Goal: Task Accomplishment & Management: Complete application form

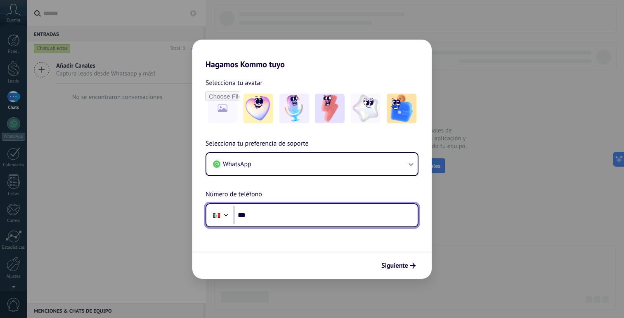
click at [271, 214] on input "***" at bounding box center [326, 215] width 184 height 19
type input "**********"
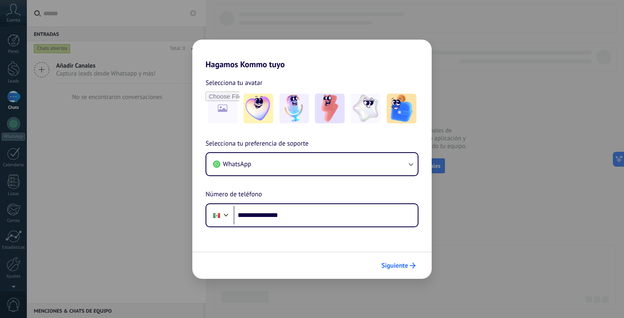
click at [392, 265] on span "Siguiente" at bounding box center [394, 266] width 27 height 6
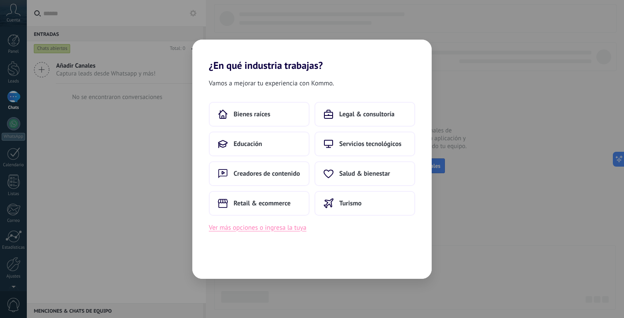
click at [276, 226] on button "Ver más opciones o ingresa la tuya" at bounding box center [257, 227] width 97 height 11
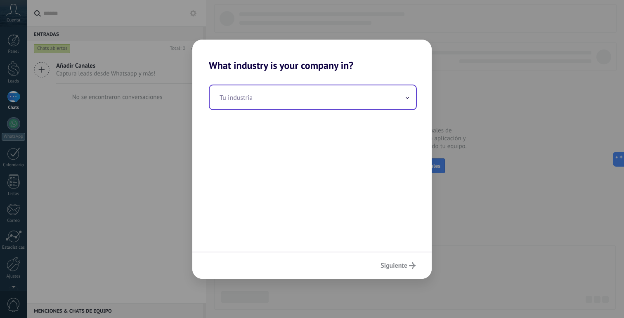
click at [290, 97] on input "text" at bounding box center [313, 97] width 206 height 24
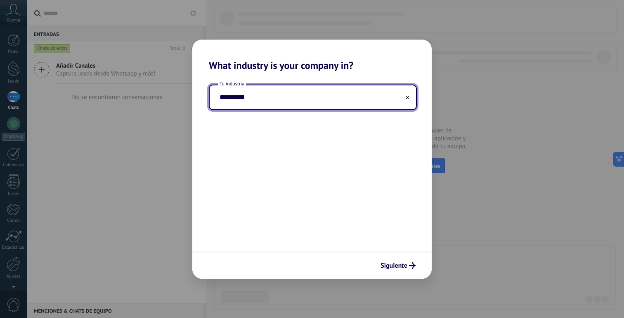
drag, startPoint x: 223, startPoint y: 97, endPoint x: 203, endPoint y: 97, distance: 19.8
click at [203, 97] on div "**********" at bounding box center [311, 161] width 239 height 180
drag, startPoint x: 248, startPoint y: 98, endPoint x: 165, endPoint y: 98, distance: 82.5
click at [165, 98] on div "**********" at bounding box center [312, 159] width 624 height 318
type input "***"
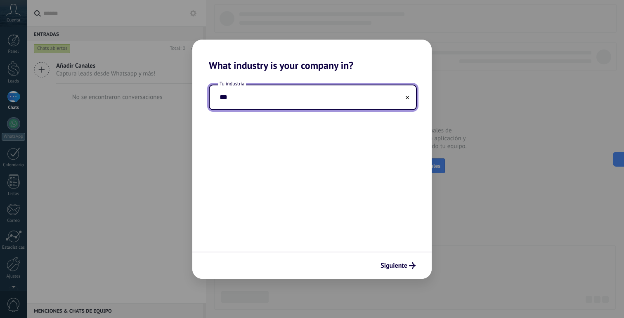
click at [408, 98] on icon at bounding box center [407, 97] width 3 height 3
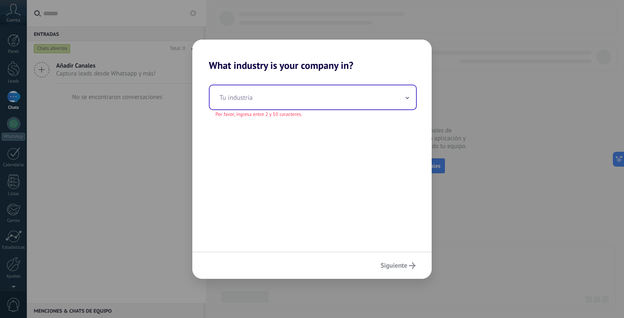
click at [307, 102] on input "text" at bounding box center [313, 97] width 206 height 24
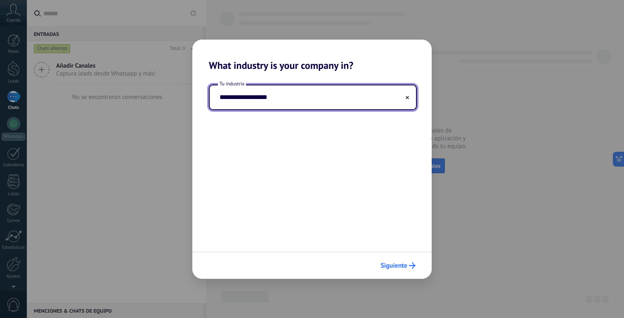
type input "**********"
click at [403, 265] on span "Siguiente" at bounding box center [393, 266] width 27 height 6
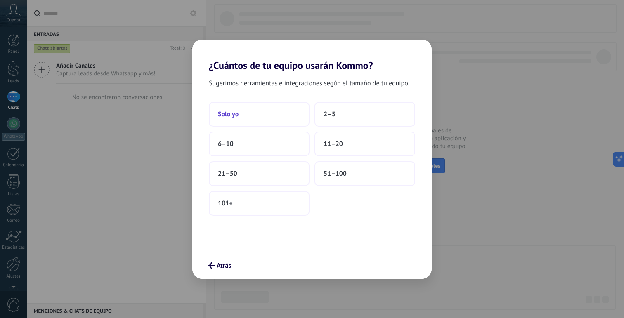
click at [280, 106] on button "Solo yo" at bounding box center [259, 114] width 101 height 25
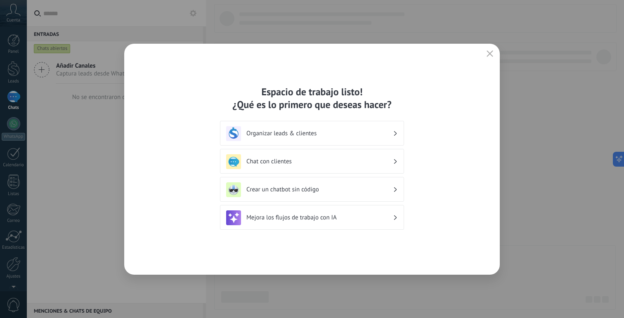
click at [489, 51] on icon "button" at bounding box center [489, 53] width 7 height 7
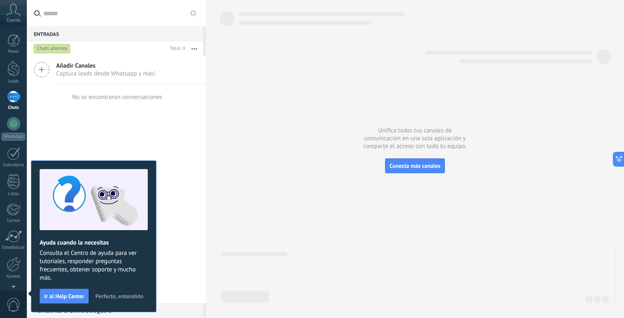
click at [131, 293] on span "Perfecto, entendido" at bounding box center [119, 296] width 48 height 6
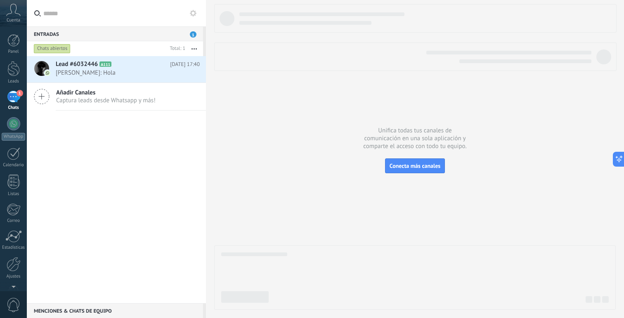
click at [534, 118] on div at bounding box center [414, 157] width 401 height 306
click at [108, 74] on span "[PERSON_NAME]: Hola" at bounding box center [120, 73] width 128 height 8
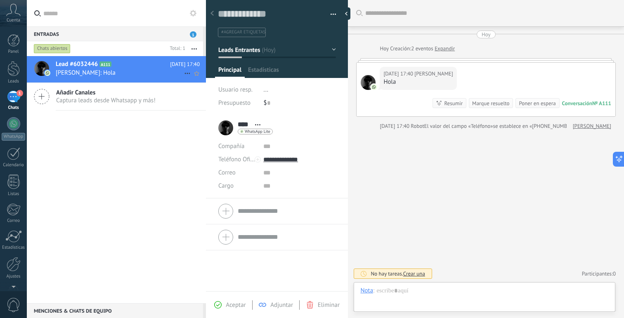
scroll to position [12, 0]
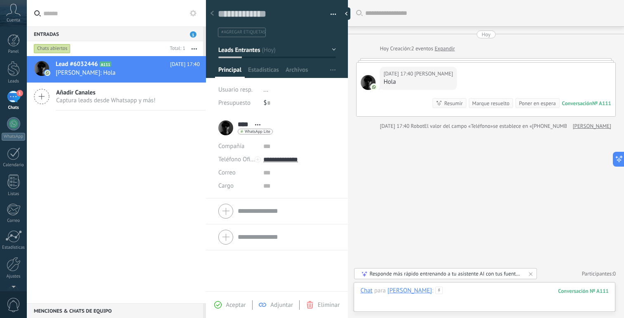
click at [433, 289] on div at bounding box center [484, 299] width 248 height 25
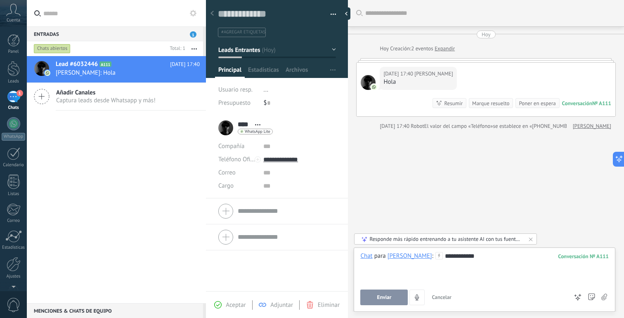
click at [384, 297] on span "Enviar" at bounding box center [384, 298] width 14 height 6
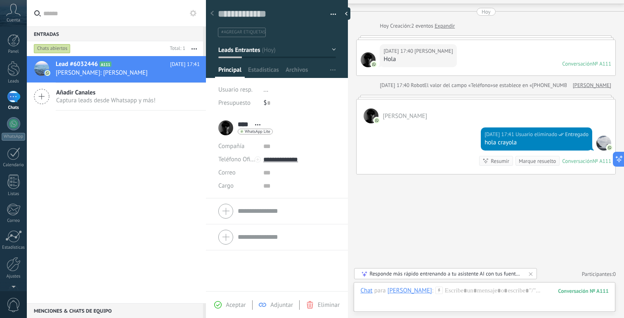
click at [499, 226] on div "Buscar Carga más [DATE] [DATE] Creación: 2 eventos Expandir [DATE] 17:40 [PERSO…" at bounding box center [486, 147] width 276 height 341
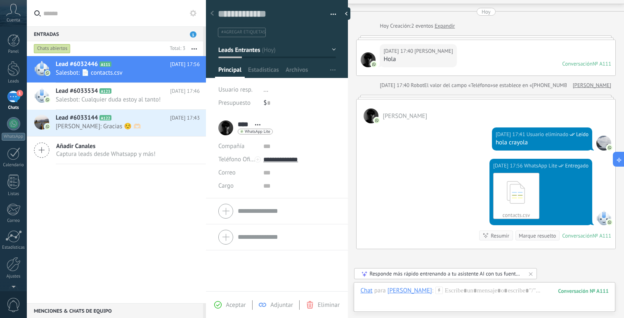
scroll to position [97, 0]
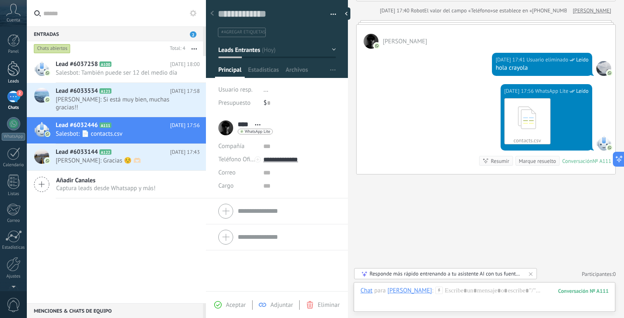
click at [18, 67] on div at bounding box center [13, 68] width 12 height 15
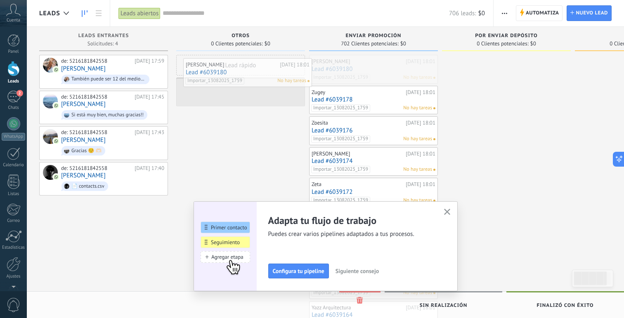
drag, startPoint x: 360, startPoint y: 68, endPoint x: 228, endPoint y: 72, distance: 132.5
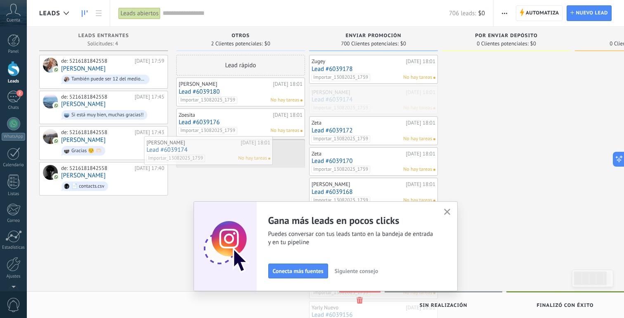
drag, startPoint x: 376, startPoint y: 97, endPoint x: 214, endPoint y: 148, distance: 170.2
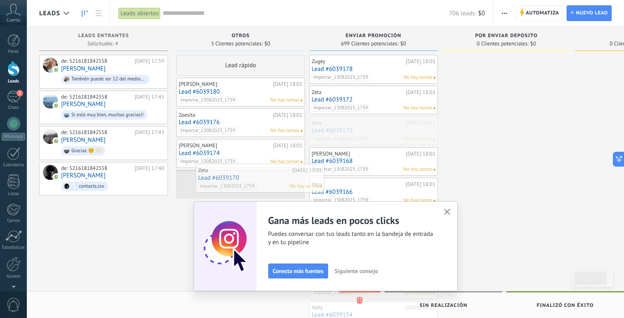
drag, startPoint x: 276, startPoint y: 153, endPoint x: 214, endPoint y: 180, distance: 67.6
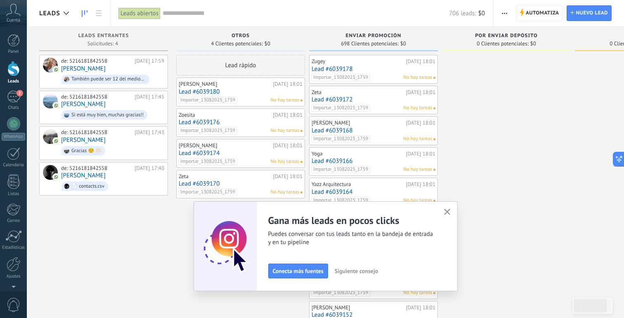
click at [447, 211] on use "button" at bounding box center [447, 212] width 6 height 6
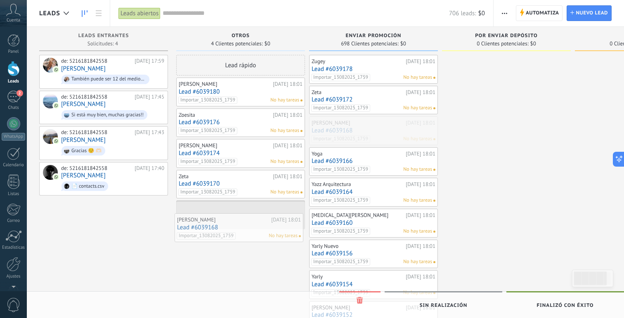
drag, startPoint x: 354, startPoint y: 125, endPoint x: 220, endPoint y: 222, distance: 165.8
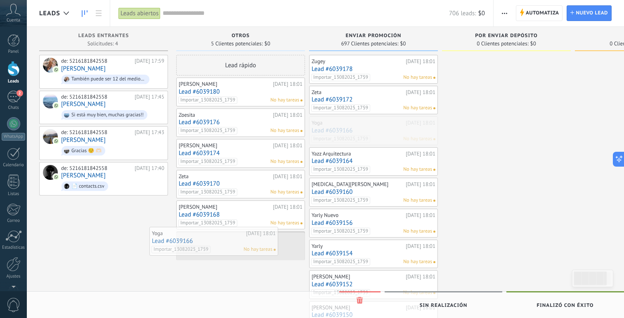
drag, startPoint x: 380, startPoint y: 129, endPoint x: 221, endPoint y: 239, distance: 194.2
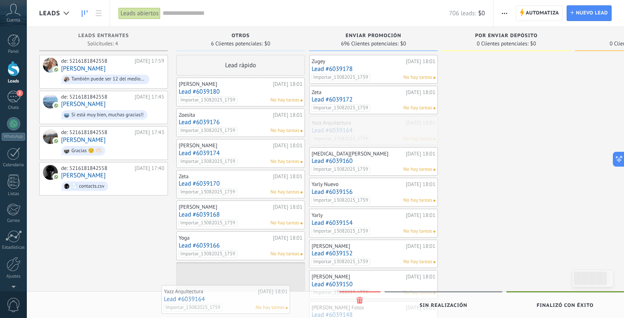
drag, startPoint x: 378, startPoint y: 128, endPoint x: 230, endPoint y: 297, distance: 224.2
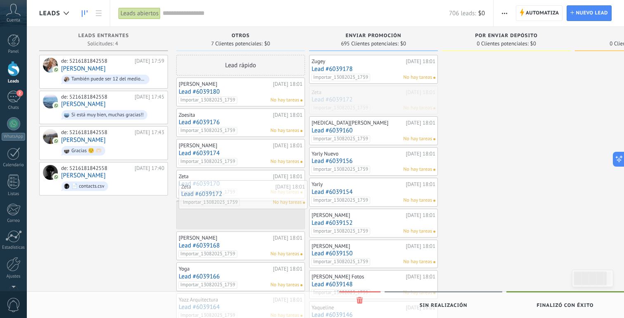
drag, startPoint x: 299, startPoint y: 139, endPoint x: 243, endPoint y: 187, distance: 73.8
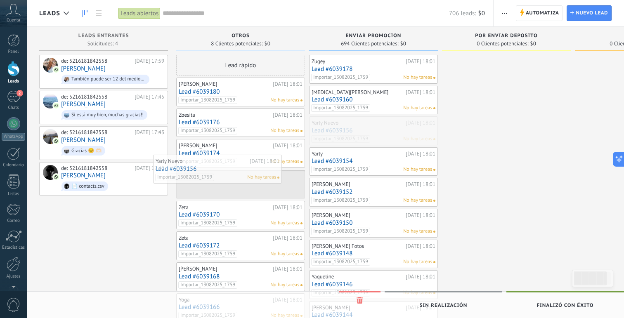
drag, startPoint x: 379, startPoint y: 133, endPoint x: 223, endPoint y: 172, distance: 160.6
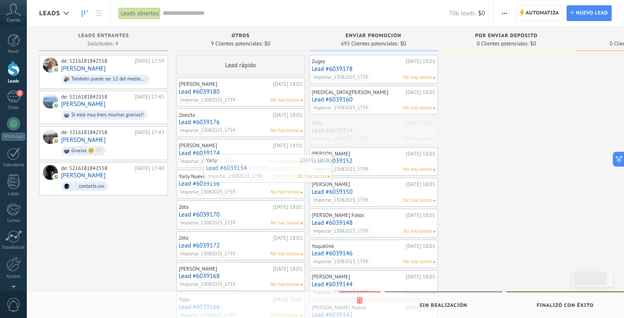
drag, startPoint x: 376, startPoint y: 131, endPoint x: 210, endPoint y: 199, distance: 178.8
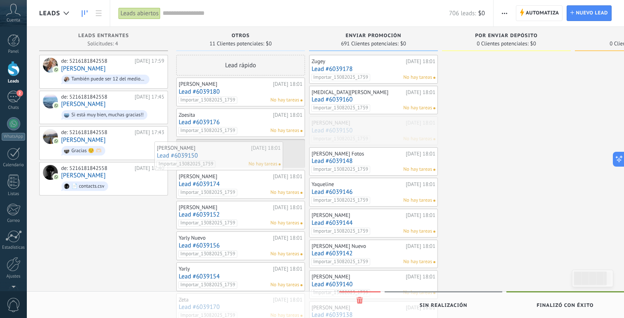
drag, startPoint x: 384, startPoint y: 134, endPoint x: 229, endPoint y: 159, distance: 156.8
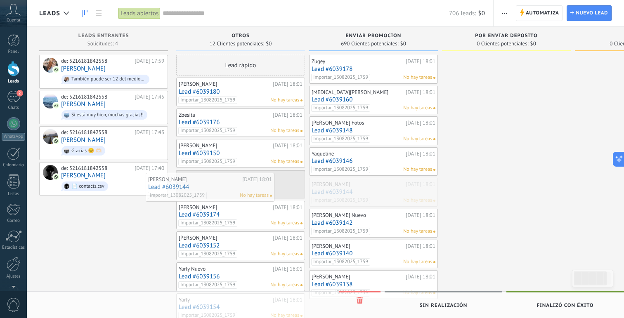
drag, startPoint x: 392, startPoint y: 185, endPoint x: 229, endPoint y: 179, distance: 163.5
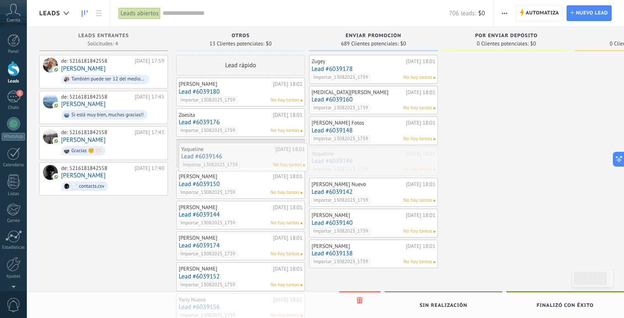
drag, startPoint x: 371, startPoint y: 164, endPoint x: 238, endPoint y: 158, distance: 133.8
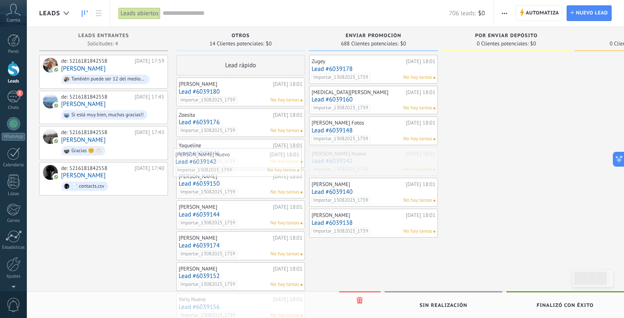
drag, startPoint x: 374, startPoint y: 160, endPoint x: 238, endPoint y: 161, distance: 136.2
drag, startPoint x: 381, startPoint y: 162, endPoint x: 255, endPoint y: 162, distance: 126.3
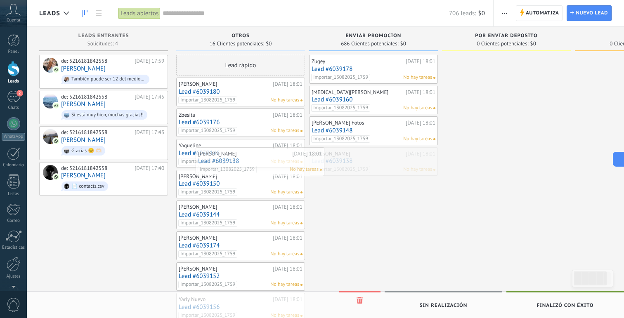
drag, startPoint x: 359, startPoint y: 168, endPoint x: 249, endPoint y: 168, distance: 110.2
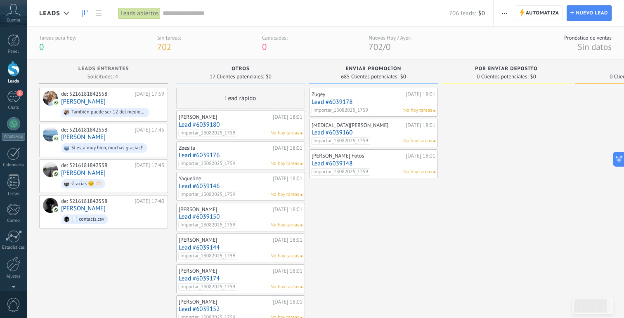
click at [368, 78] on span "685 Clientes potenciales:" at bounding box center [369, 76] width 57 height 5
click at [364, 68] on span "enviar promoción" at bounding box center [374, 69] width 56 height 6
click at [255, 71] on div "otros" at bounding box center [240, 69] width 120 height 7
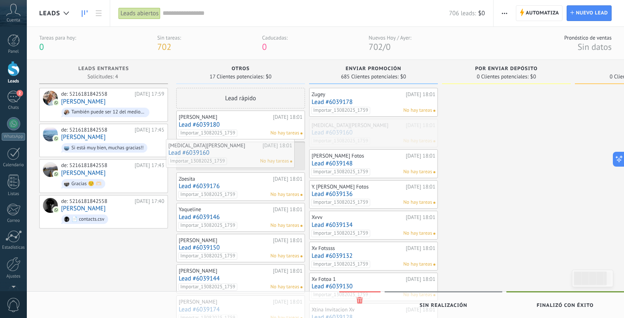
drag, startPoint x: 385, startPoint y: 133, endPoint x: 242, endPoint y: 153, distance: 144.6
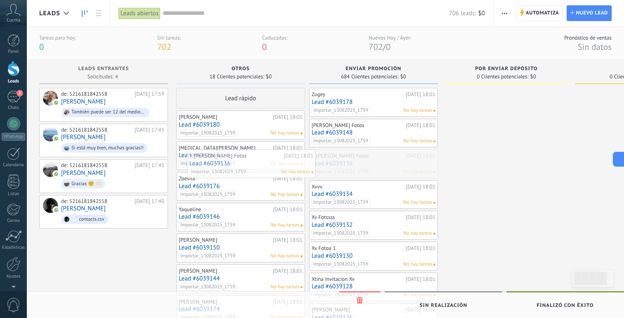
drag, startPoint x: 380, startPoint y: 156, endPoint x: 260, endPoint y: 156, distance: 120.9
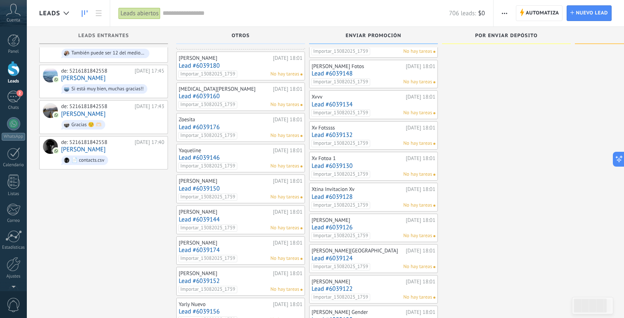
scroll to position [66, 0]
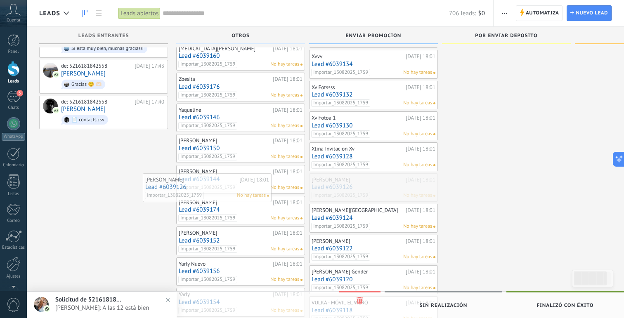
drag, startPoint x: 386, startPoint y: 190, endPoint x: 219, endPoint y: 190, distance: 166.7
drag, startPoint x: 364, startPoint y: 190, endPoint x: 208, endPoint y: 190, distance: 156.0
drag, startPoint x: 374, startPoint y: 197, endPoint x: 225, endPoint y: 196, distance: 149.0
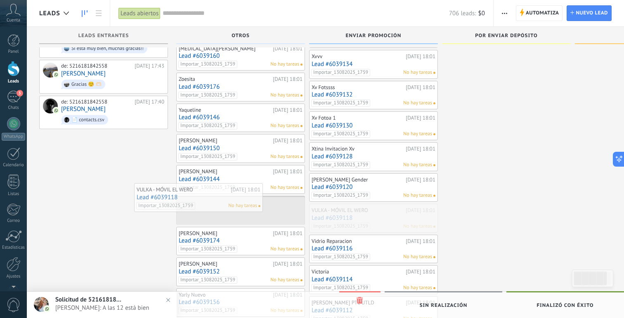
drag, startPoint x: 380, startPoint y: 218, endPoint x: 215, endPoint y: 198, distance: 166.2
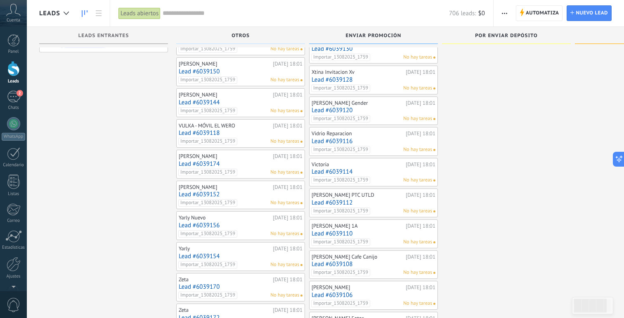
scroll to position [146, 0]
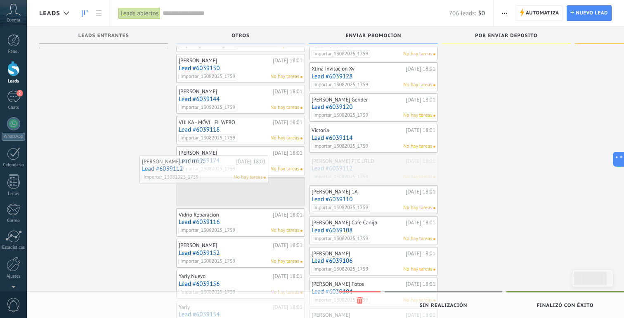
drag, startPoint x: 376, startPoint y: 164, endPoint x: 213, endPoint y: 173, distance: 162.8
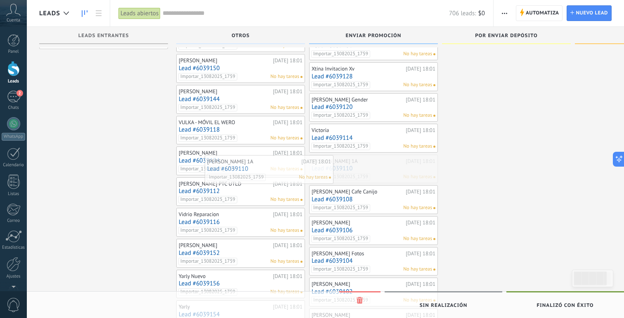
drag, startPoint x: 362, startPoint y: 165, endPoint x: 211, endPoint y: 166, distance: 151.0
drag, startPoint x: 383, startPoint y: 173, endPoint x: 259, endPoint y: 173, distance: 124.2
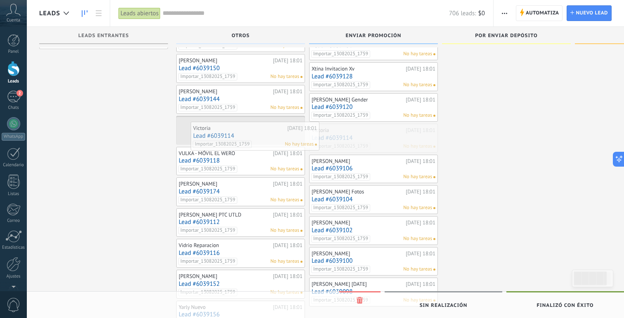
drag, startPoint x: 369, startPoint y: 136, endPoint x: 256, endPoint y: 134, distance: 113.1
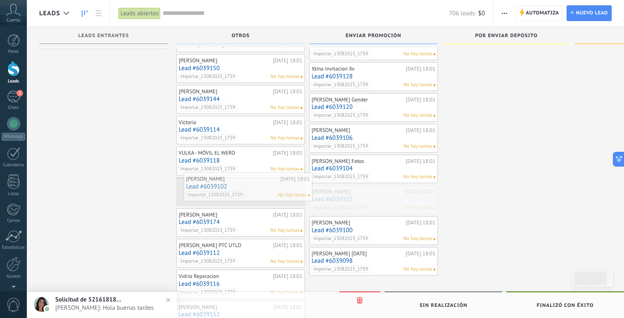
drag, startPoint x: 383, startPoint y: 200, endPoint x: 252, endPoint y: 184, distance: 132.2
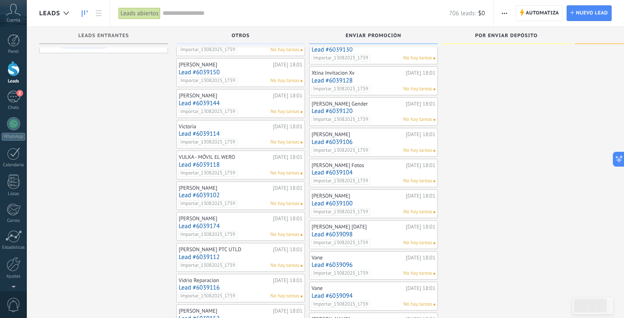
scroll to position [158, 0]
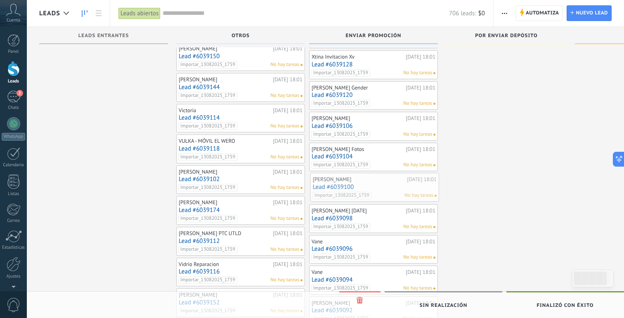
drag, startPoint x: 375, startPoint y: 186, endPoint x: 382, endPoint y: 186, distance: 7.0
drag, startPoint x: 376, startPoint y: 246, endPoint x: 245, endPoint y: 236, distance: 131.6
drag, startPoint x: 345, startPoint y: 251, endPoint x: 266, endPoint y: 250, distance: 79.2
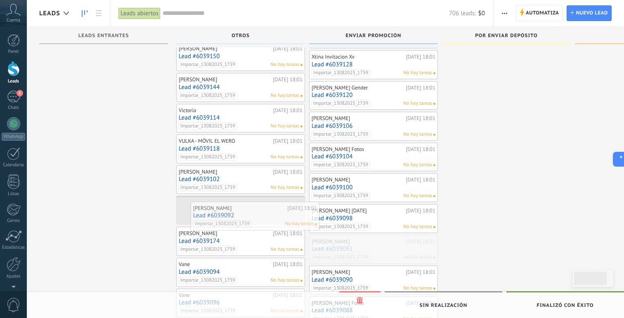
drag, startPoint x: 378, startPoint y: 245, endPoint x: 259, endPoint y: 211, distance: 123.0
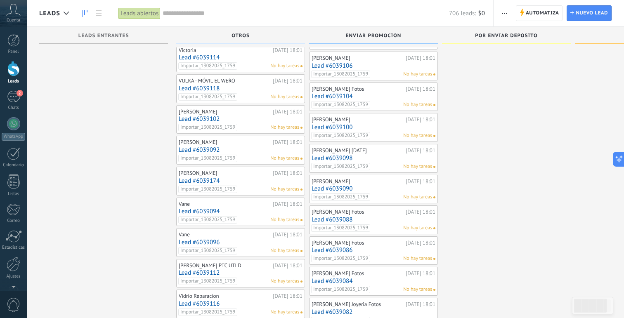
scroll to position [269, 0]
